Goal: Feedback & Contribution: Submit feedback/report problem

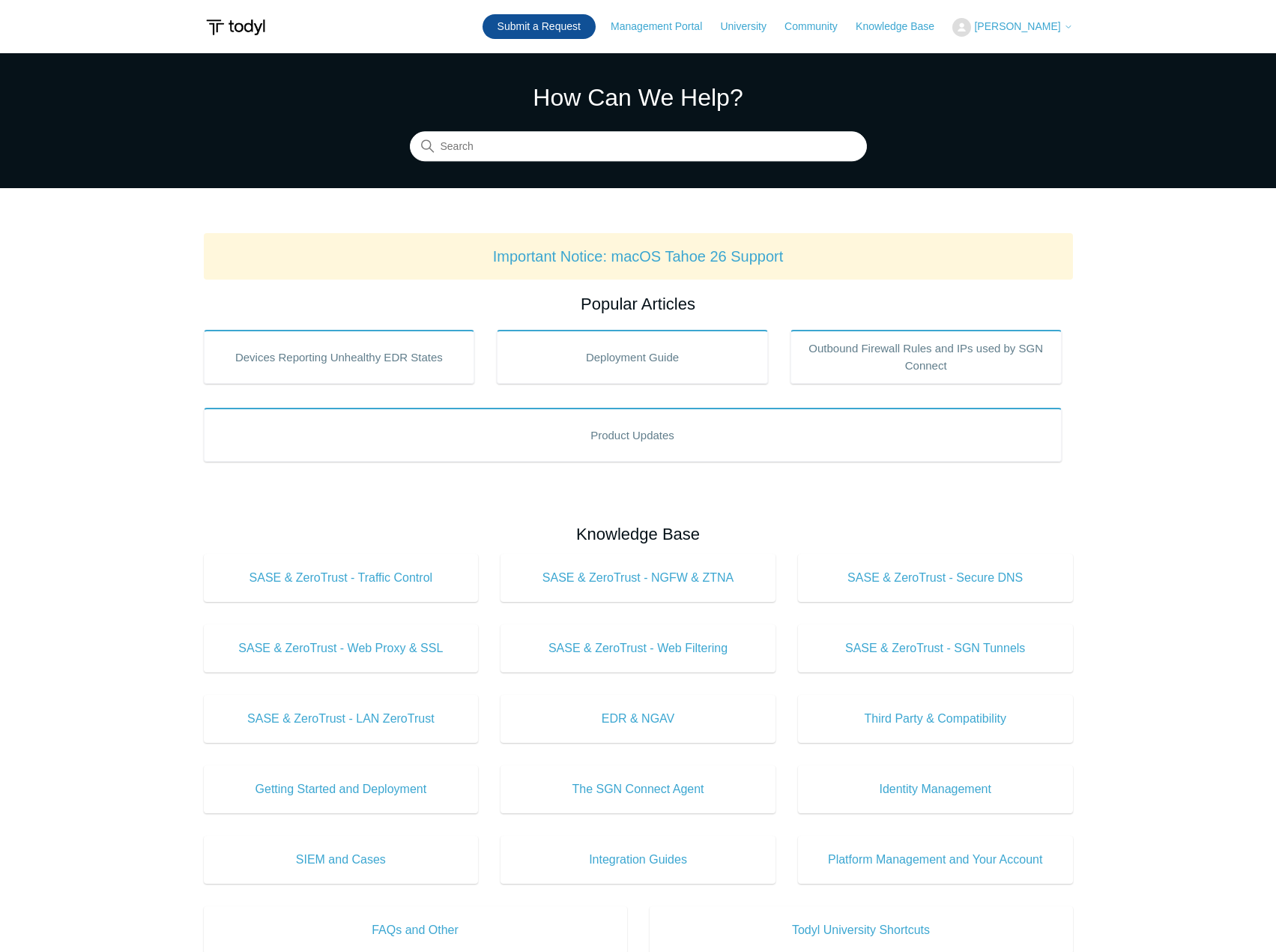
click at [537, 24] on link "Submit a Request" at bounding box center [538, 26] width 113 height 24
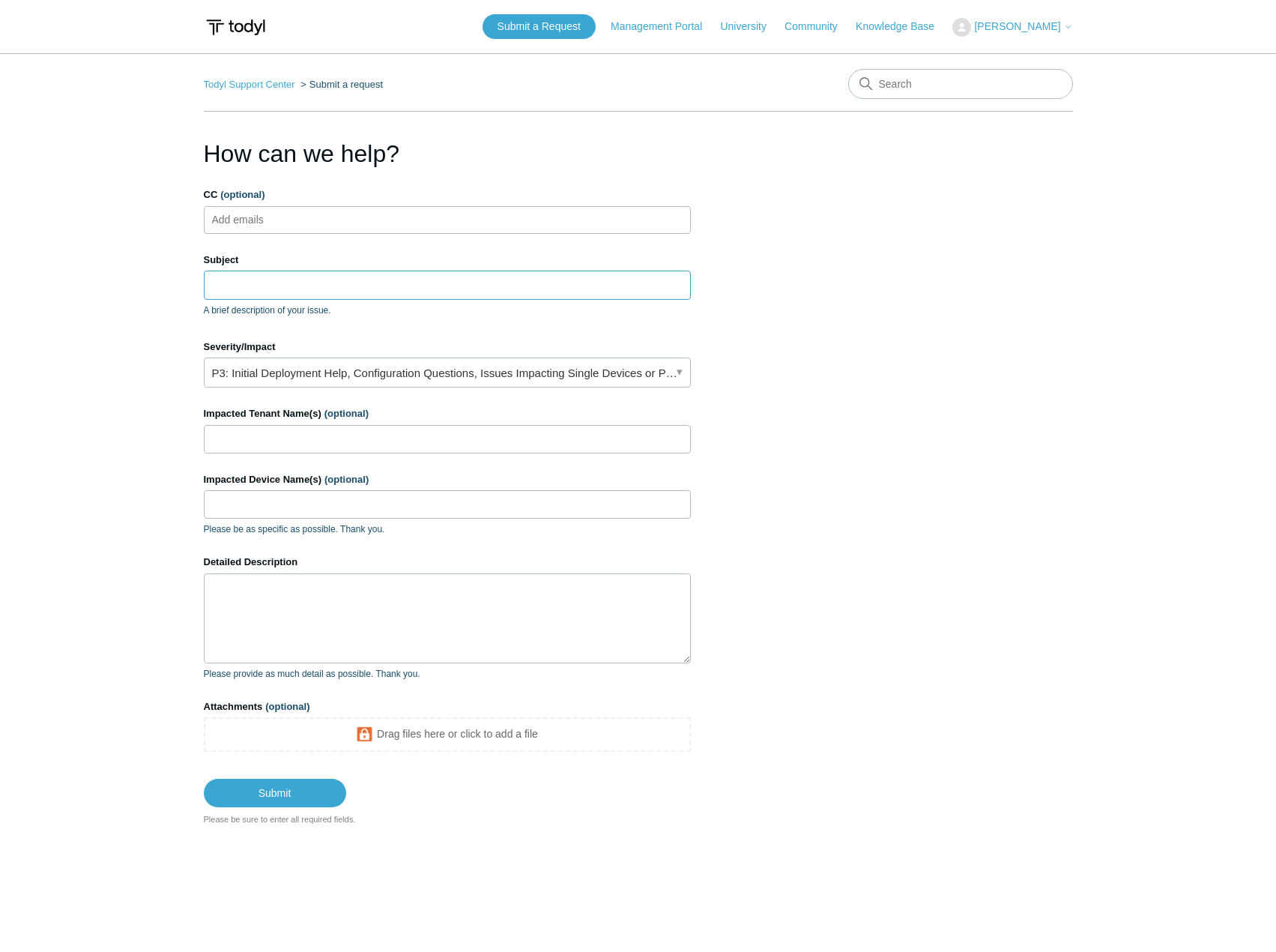
click at [286, 295] on input "Subject" at bounding box center [447, 284] width 487 height 29
type input "Mimecast"
click at [362, 363] on link "P3: Initial Deployment Help, Configuration Questions, Issues Impacting Single D…" at bounding box center [447, 372] width 487 height 30
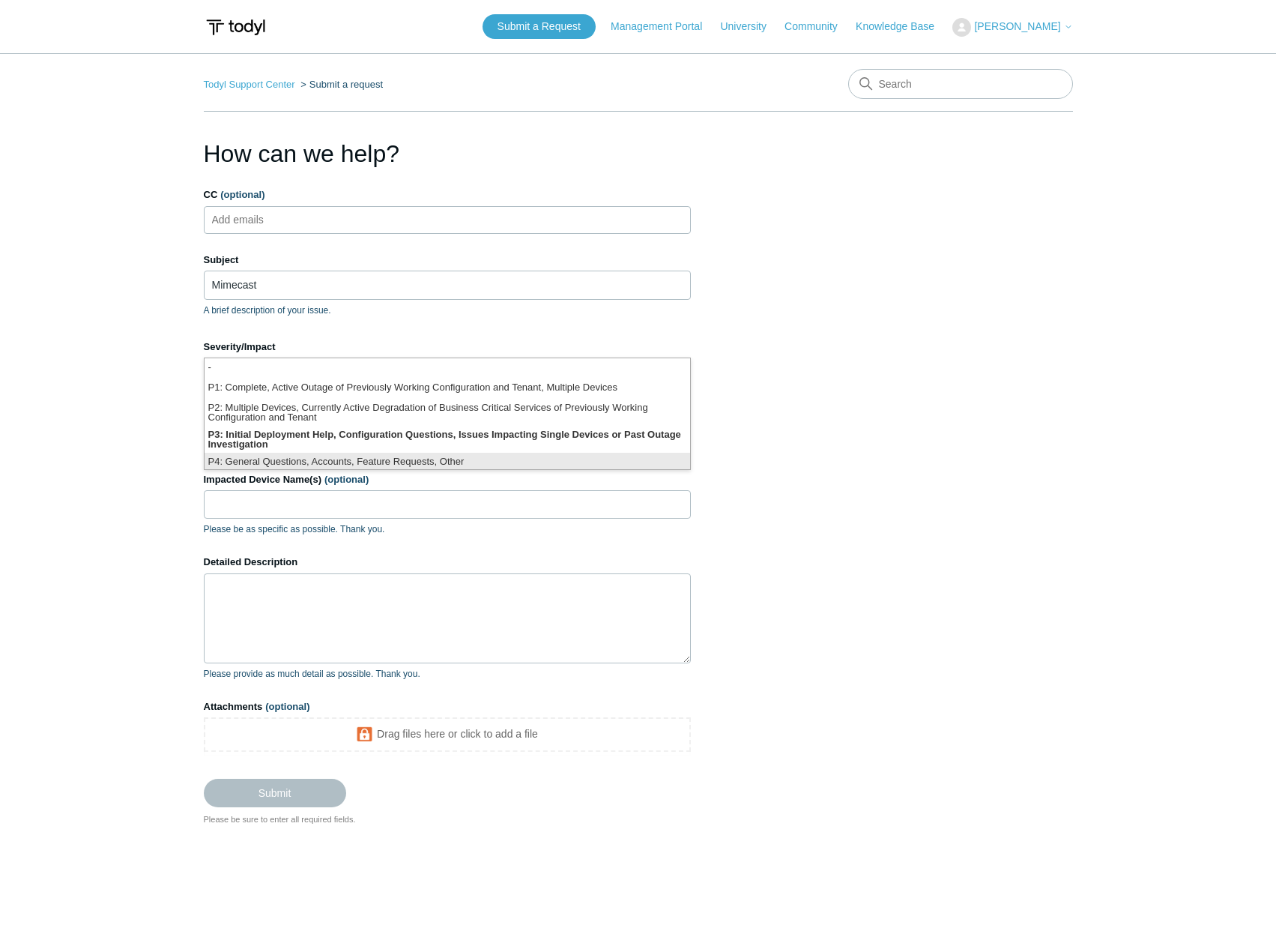
scroll to position [3, 0]
click at [361, 460] on li "P4: General Questions, Accounts, Feature Requests, Other" at bounding box center [447, 459] width 486 height 20
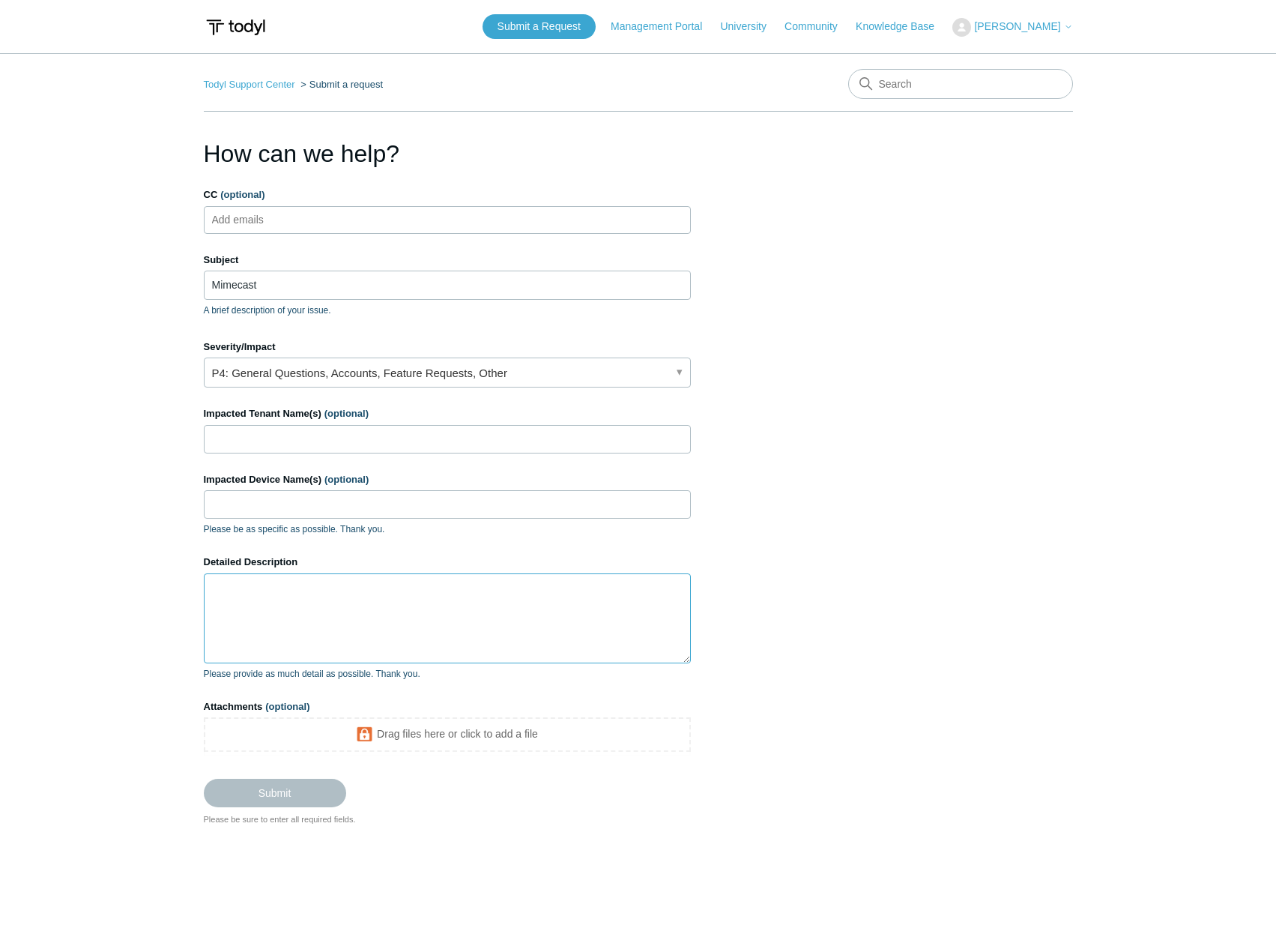
click at [306, 607] on textarea "Detailed Description" at bounding box center [447, 618] width 487 height 90
click at [463, 586] on textarea "Do you have the ability to ingest Mimecast logs?" at bounding box center [447, 618] width 487 height 90
type textarea "Do you have the ability to ingest Mimecast logs?"
click at [287, 790] on input "Submit" at bounding box center [274, 794] width 142 height 30
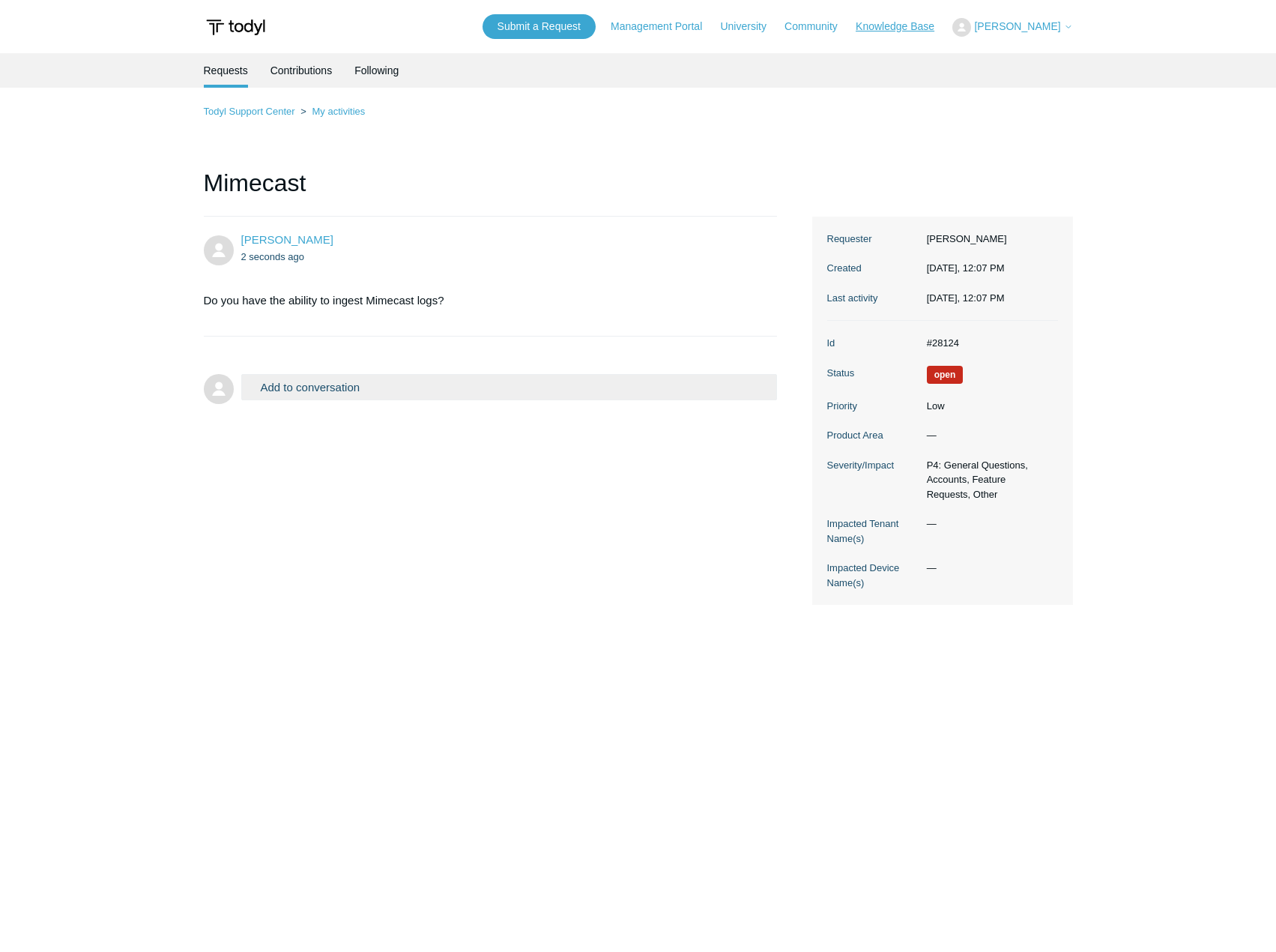
click at [932, 31] on link "Knowledge Base" at bounding box center [902, 26] width 94 height 16
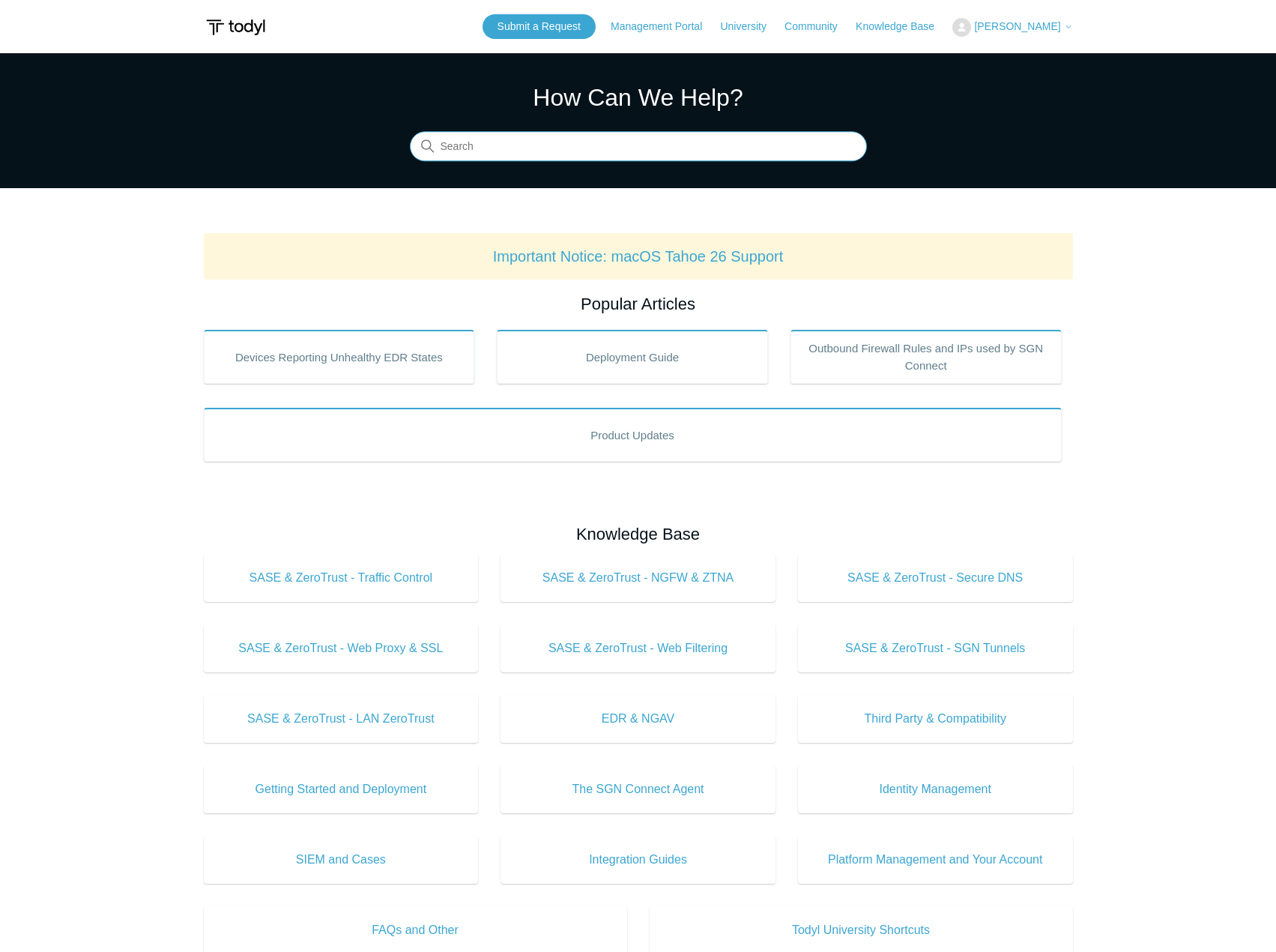
click at [633, 156] on input "Search" at bounding box center [638, 147] width 457 height 30
type input "mimecast"
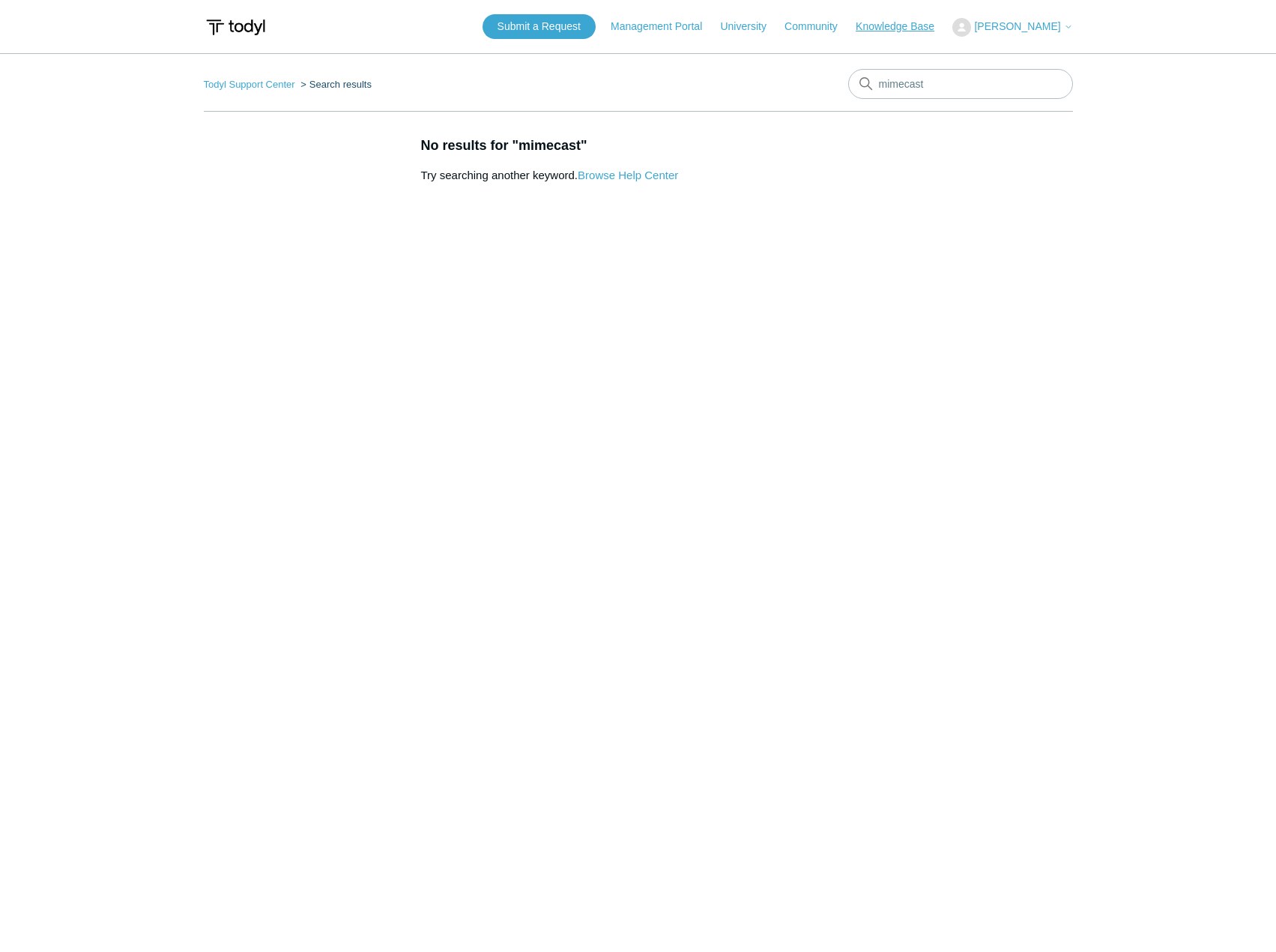
click at [917, 30] on link "Knowledge Base" at bounding box center [902, 26] width 94 height 16
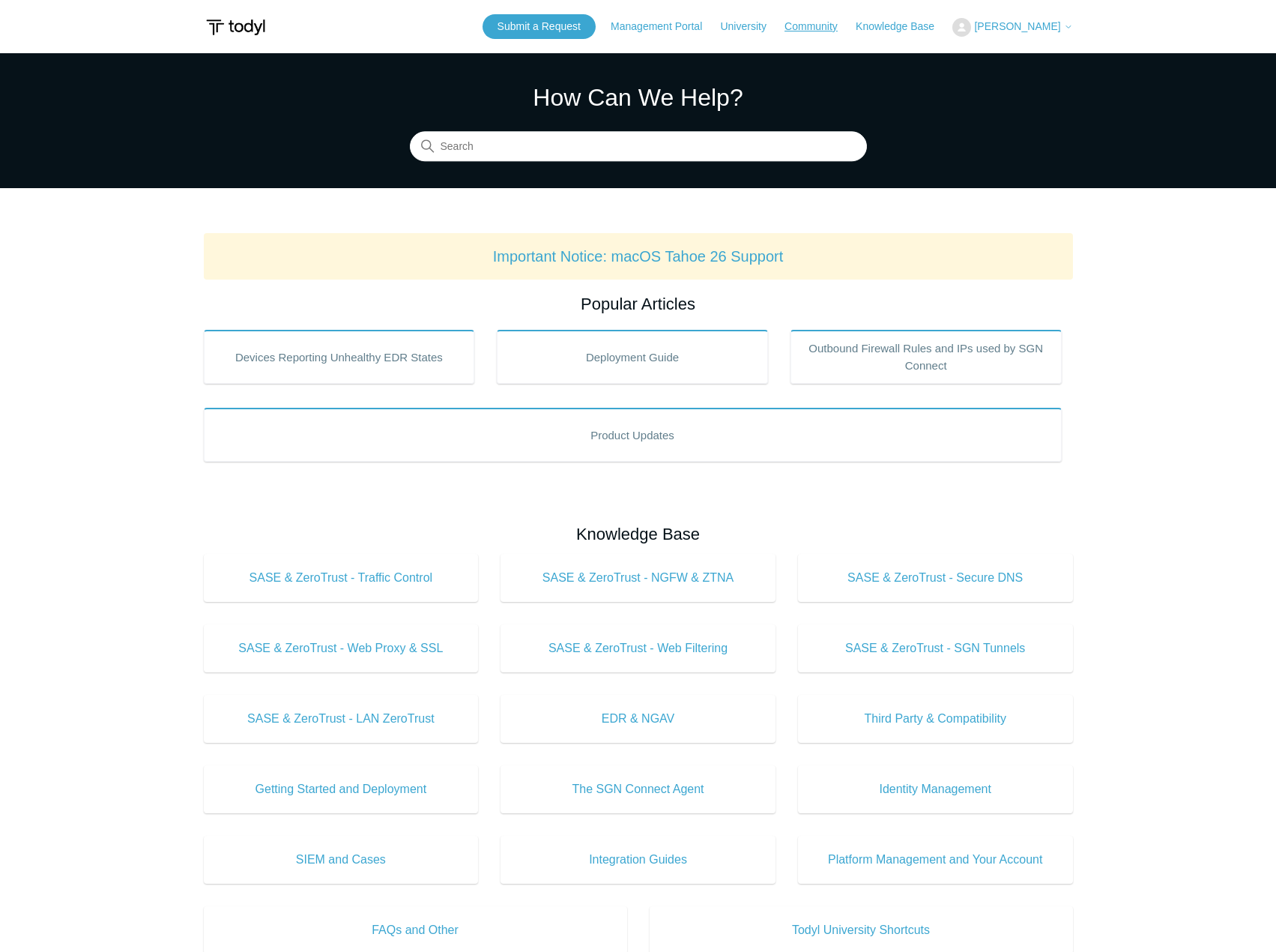
click at [842, 34] on link "Community" at bounding box center [819, 26] width 68 height 16
